Goal: Check status: Check status

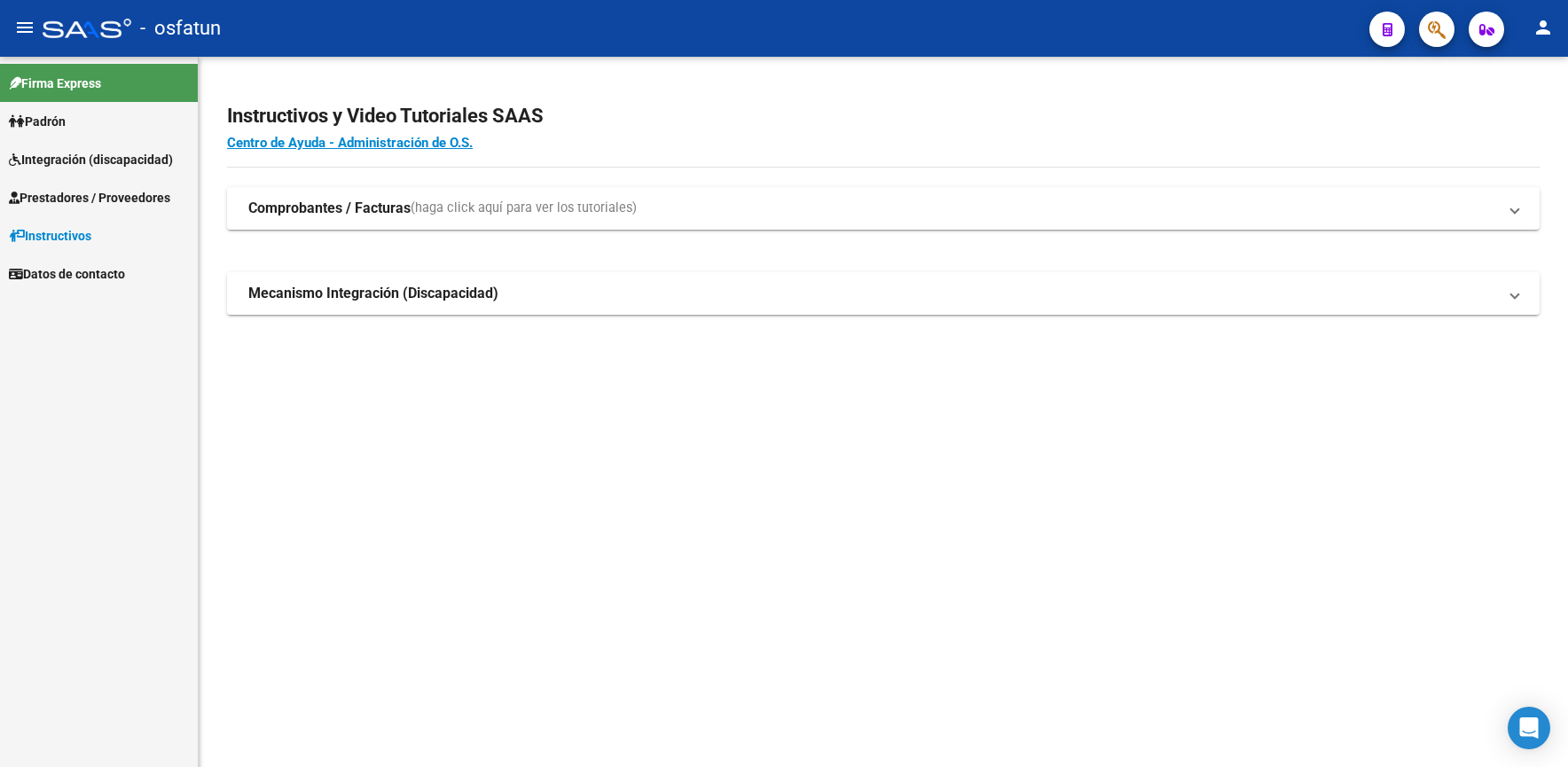
click at [86, 155] on span "Integración (discapacidad)" at bounding box center [90, 159] width 164 height 20
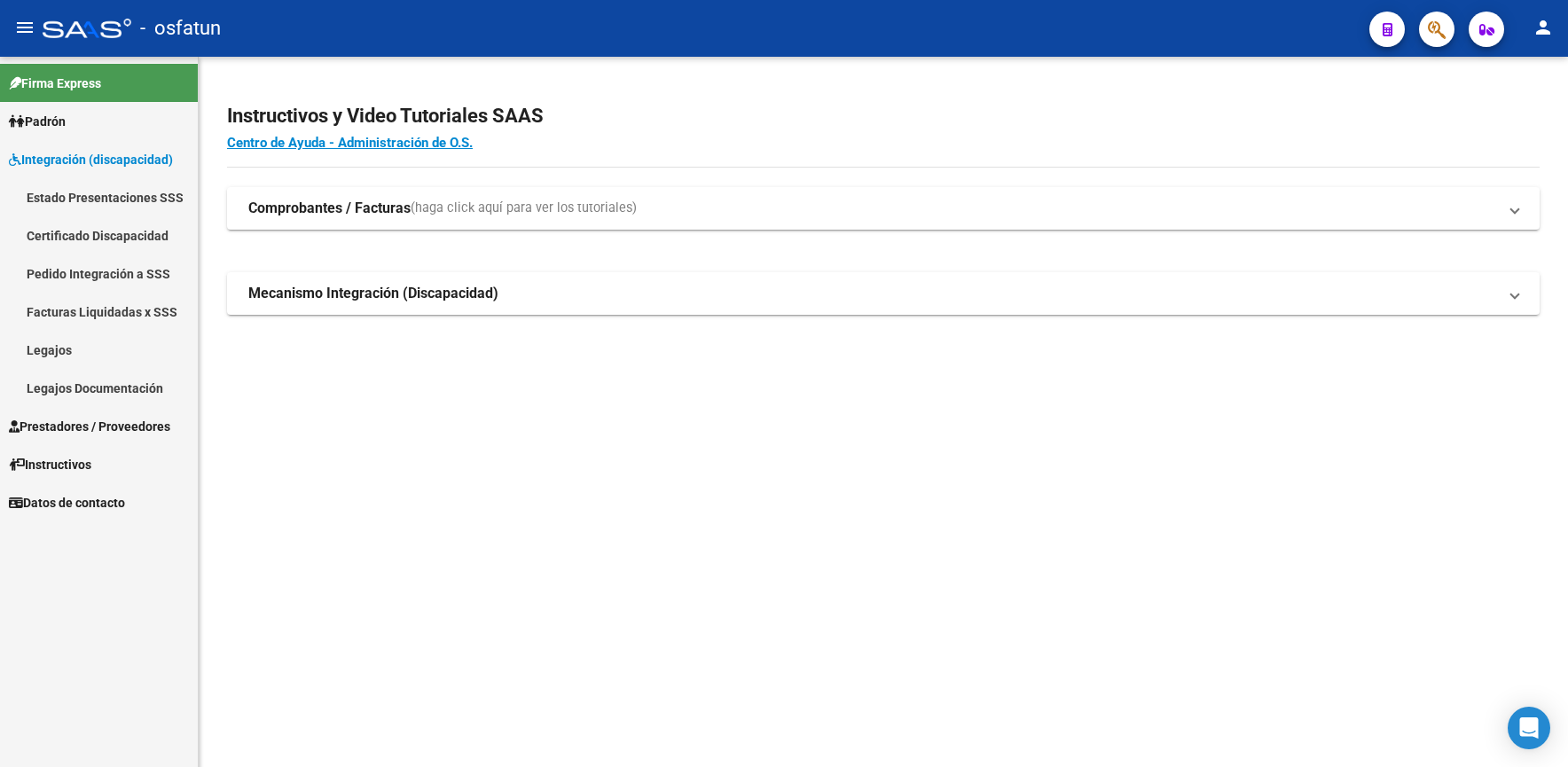
click at [83, 346] on link "Legajos" at bounding box center [99, 350] width 198 height 38
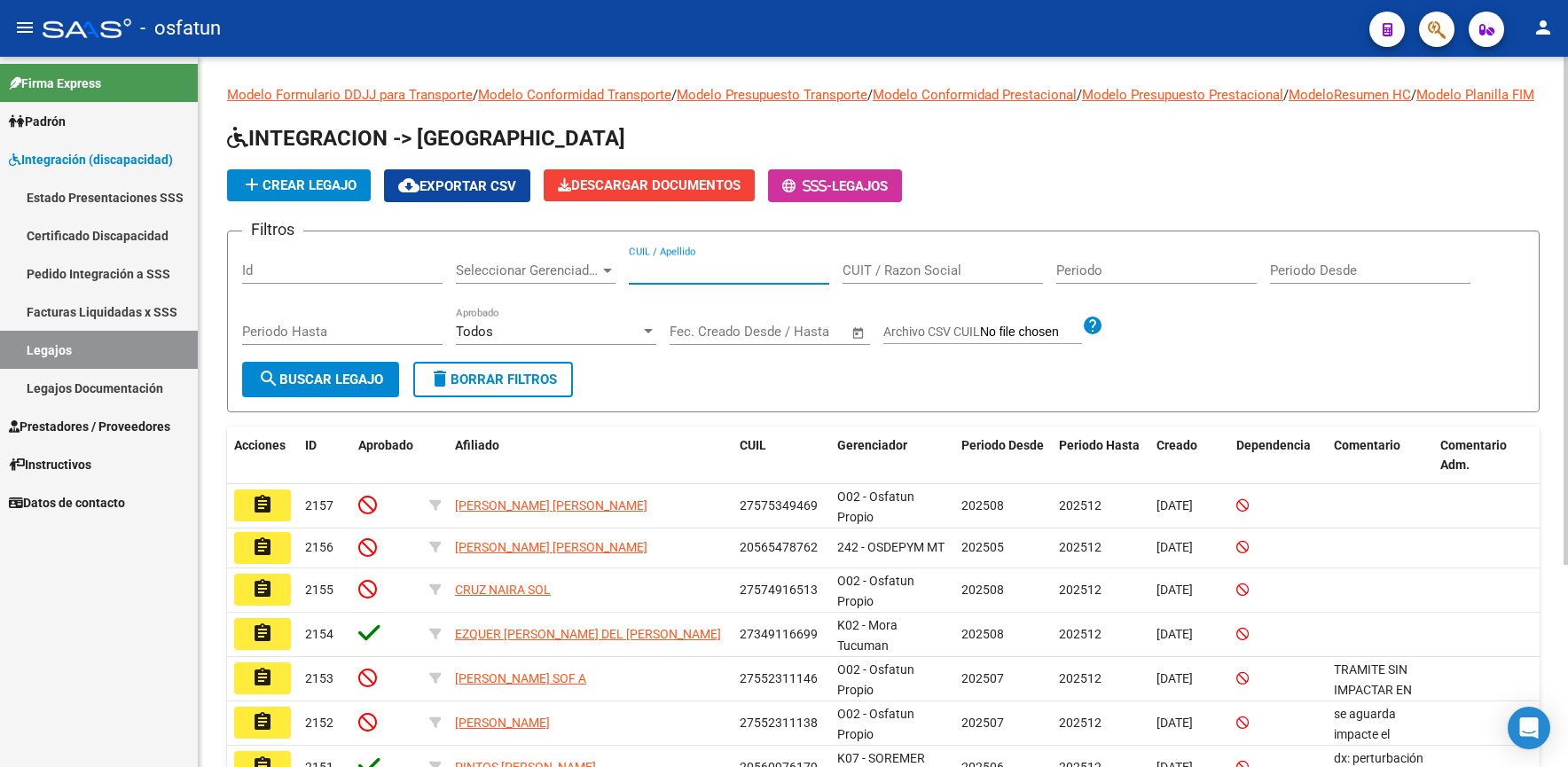
click at [694, 278] on input "CUIL / Apellido" at bounding box center [728, 270] width 201 height 16
paste input "27580612550"
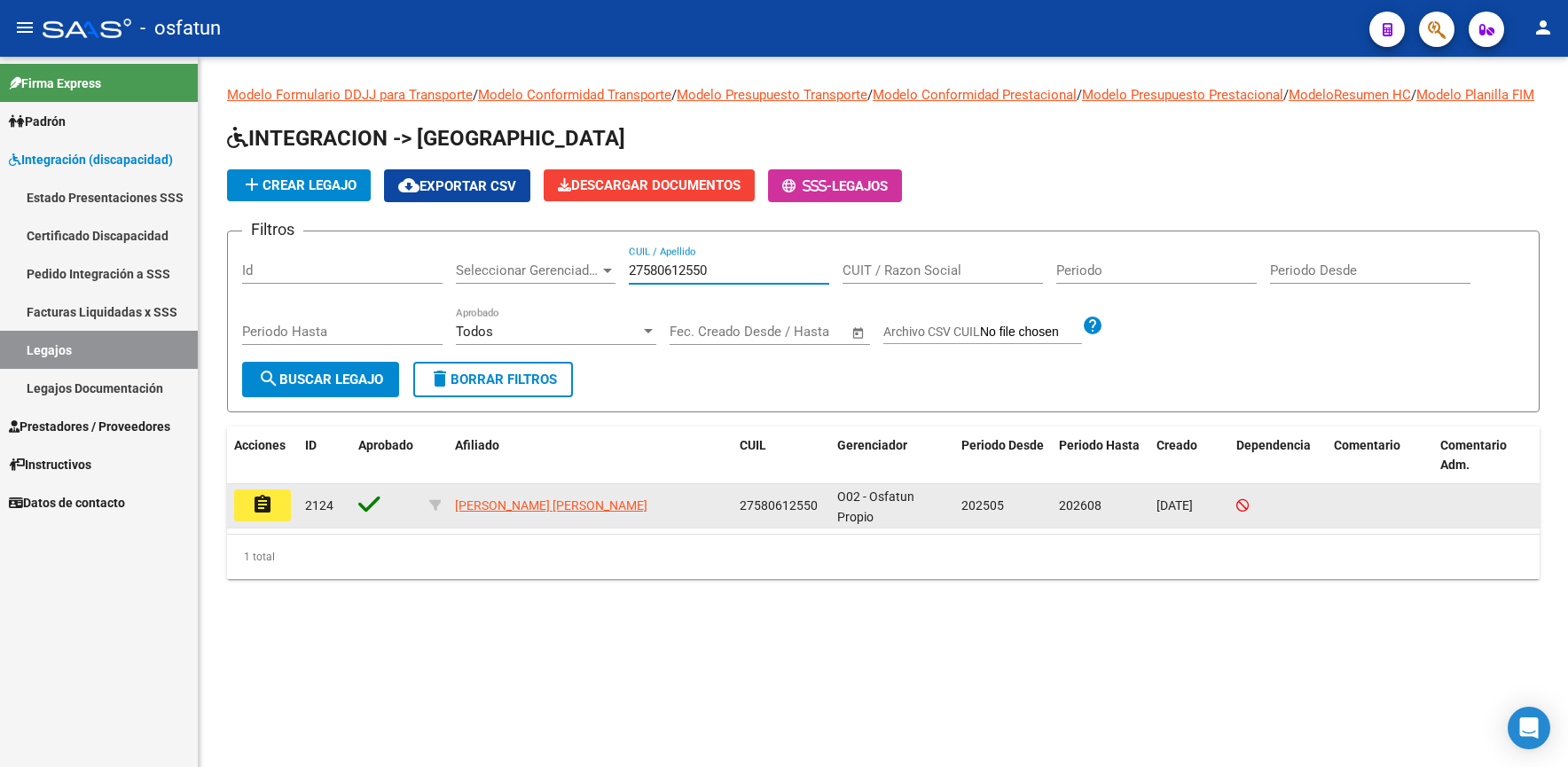
type input "27580612550"
click at [267, 515] on mat-icon "assignment" at bounding box center [262, 504] width 22 height 22
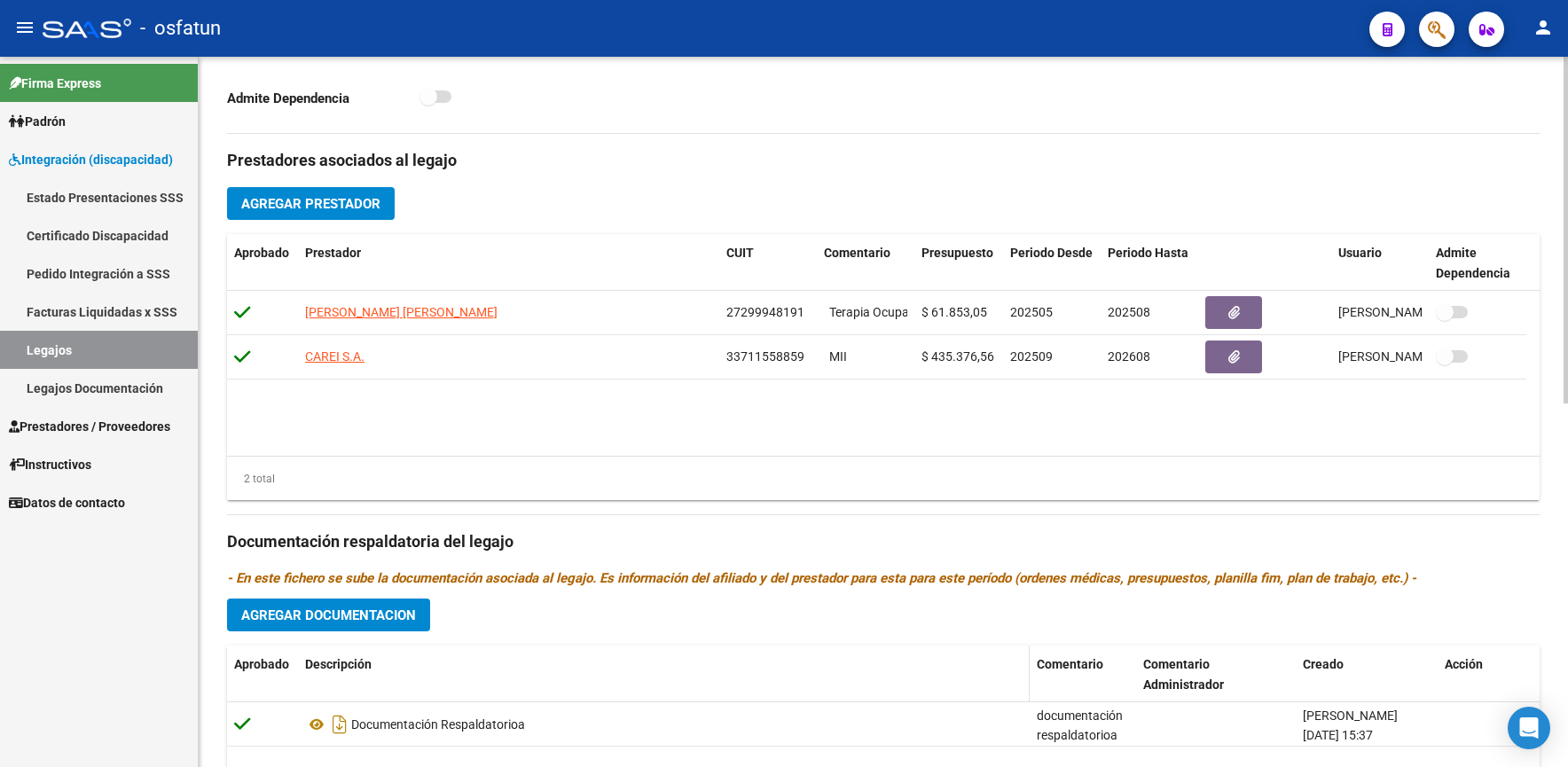
scroll to position [478, 0]
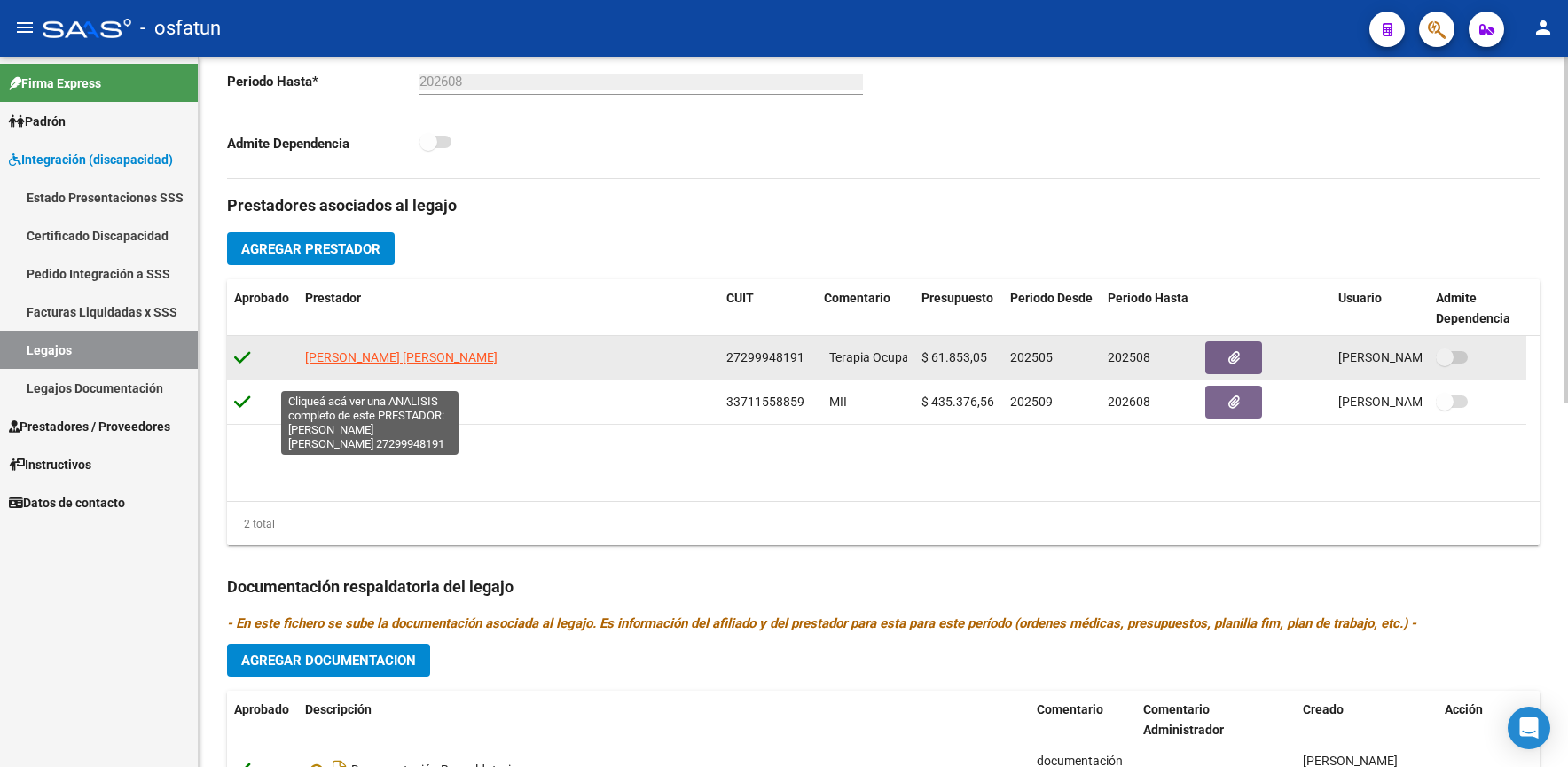
click at [389, 365] on span "[PERSON_NAME] [PERSON_NAME]" at bounding box center [401, 357] width 192 height 14
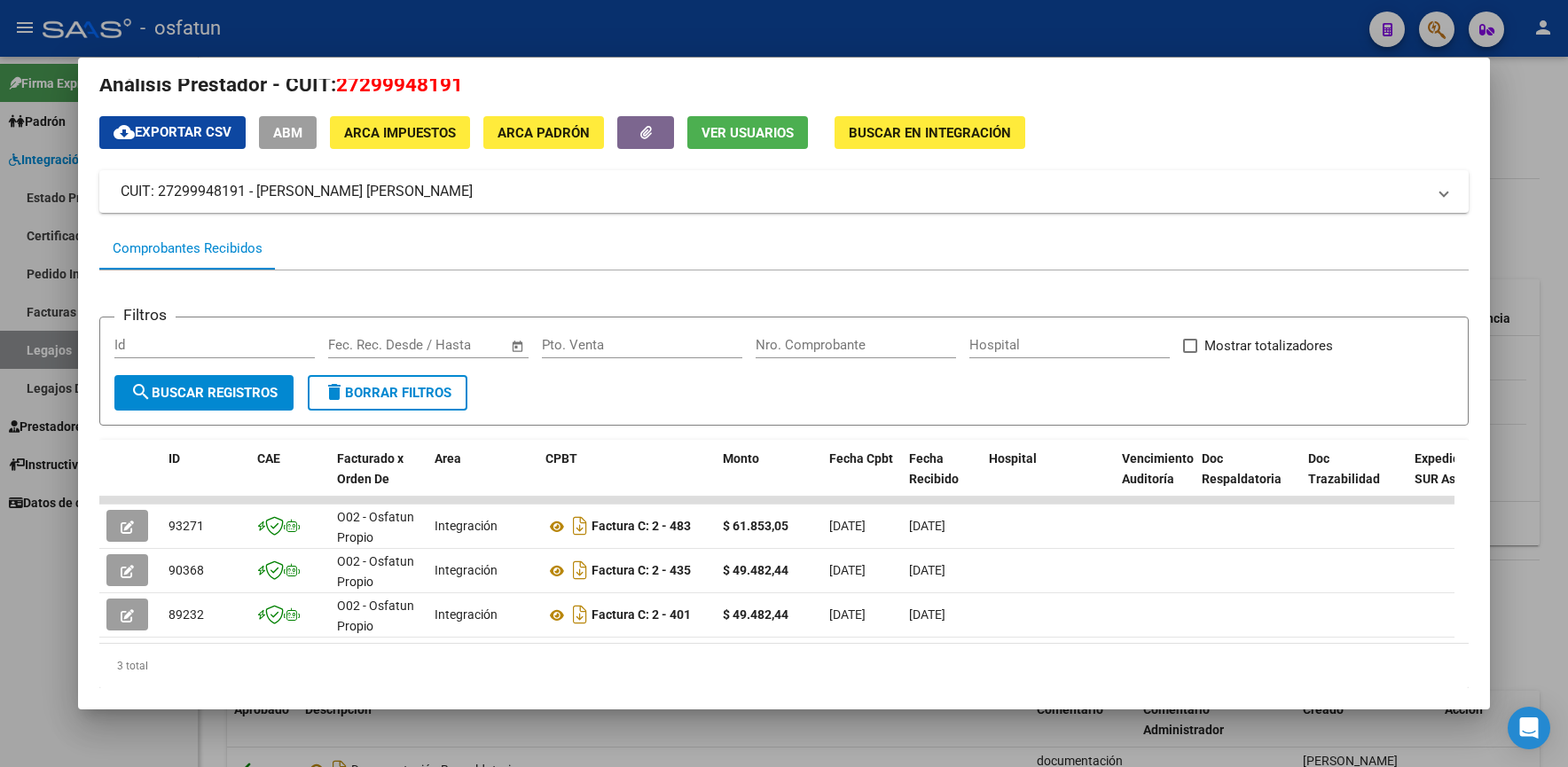
scroll to position [0, 0]
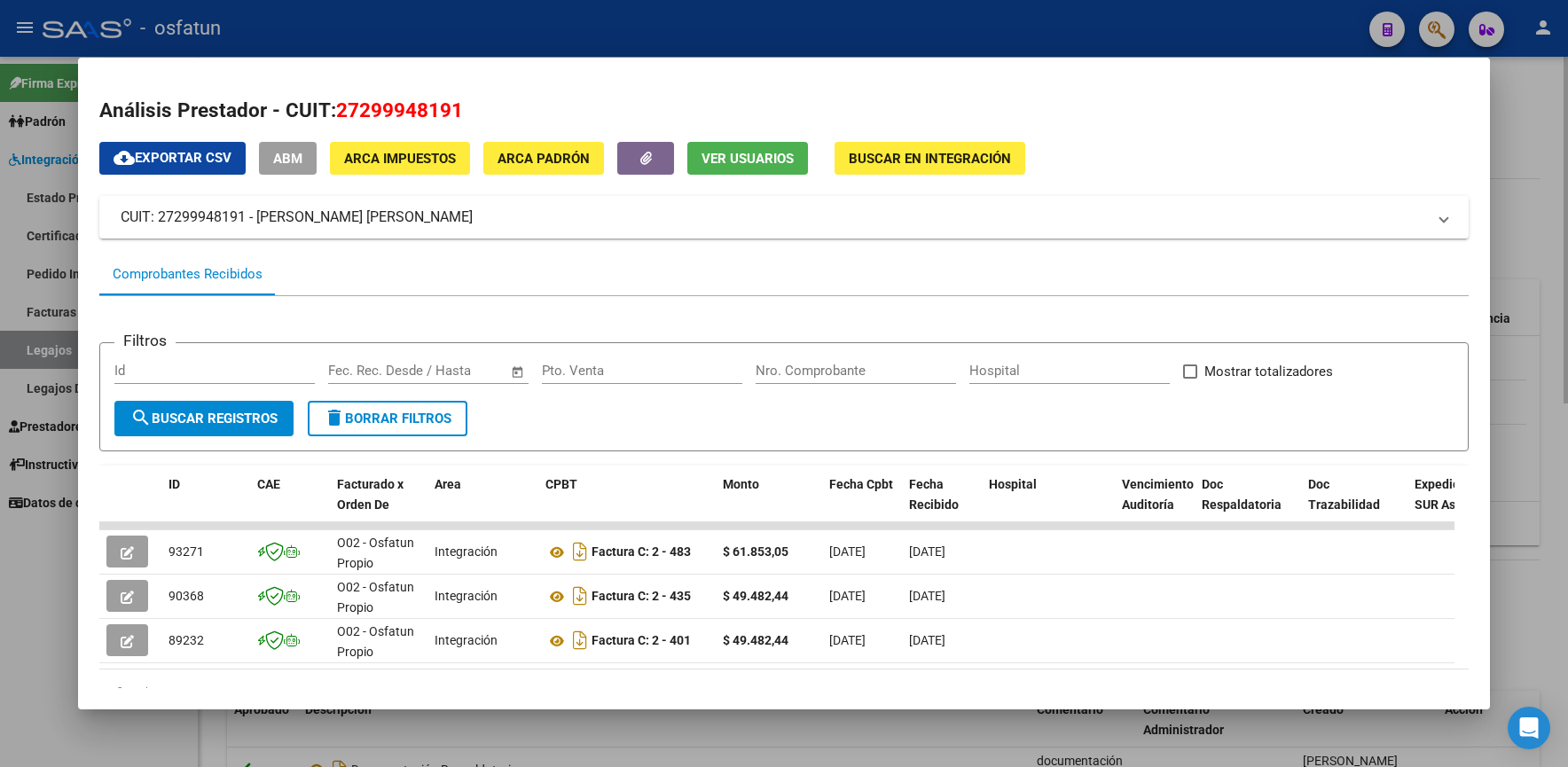
click at [1524, 111] on div at bounding box center [784, 384] width 1568 height 767
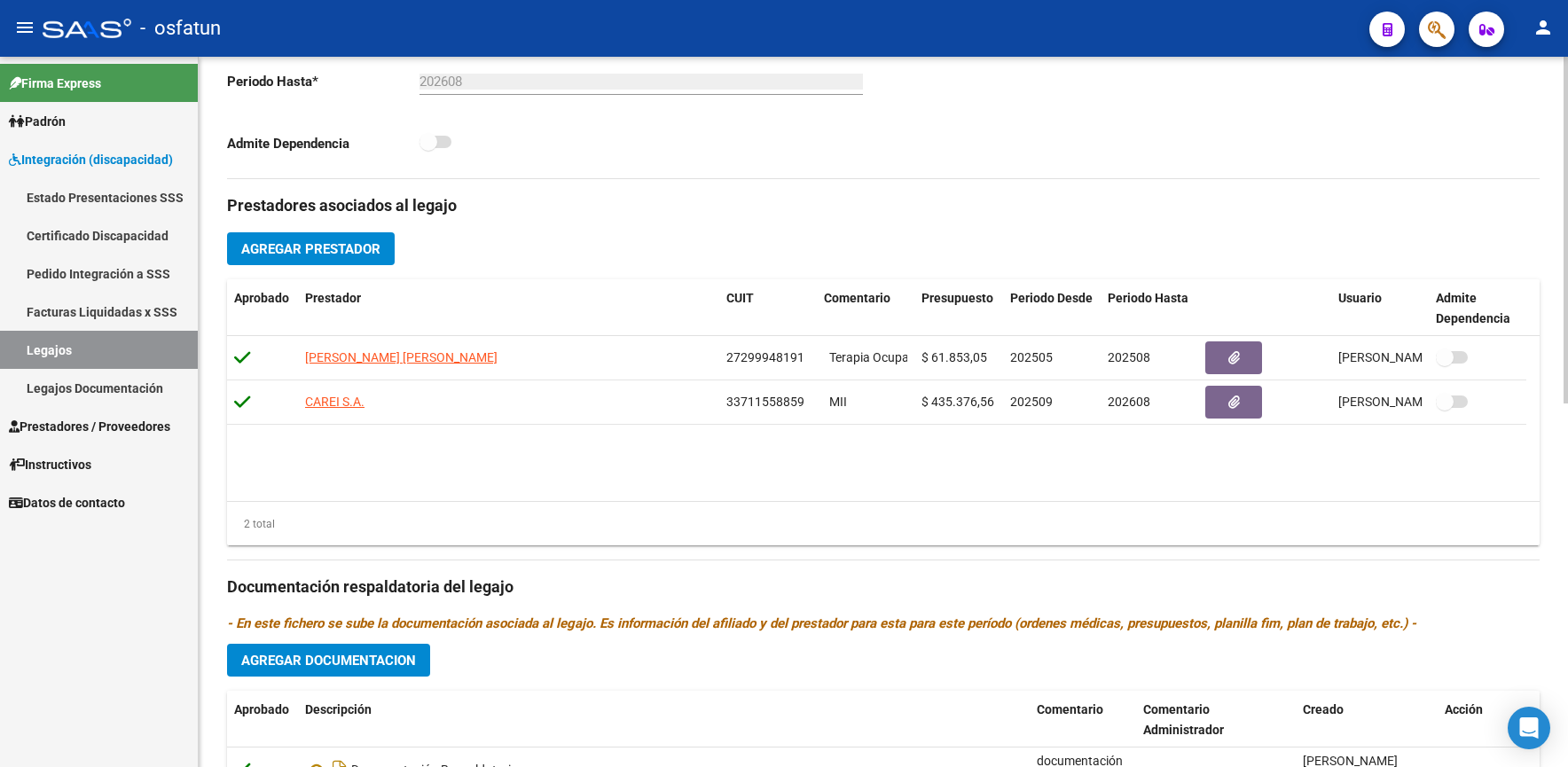
click at [1286, 522] on div "2 total" at bounding box center [883, 524] width 1313 height 44
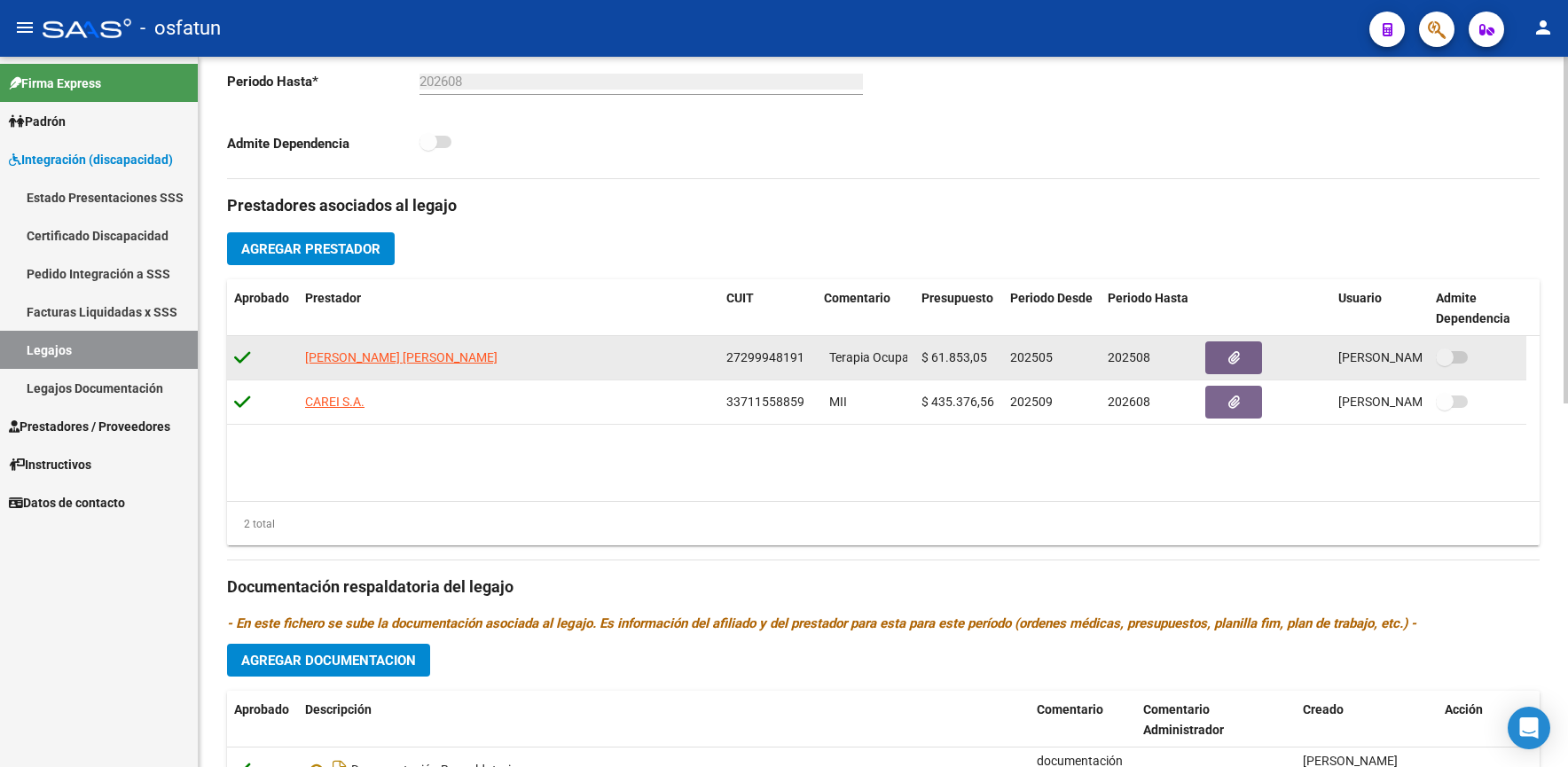
click at [1002, 379] on datatable-body-cell "$ 61.853,05" at bounding box center [958, 358] width 89 height 43
